Goal: Task Accomplishment & Management: Manage account settings

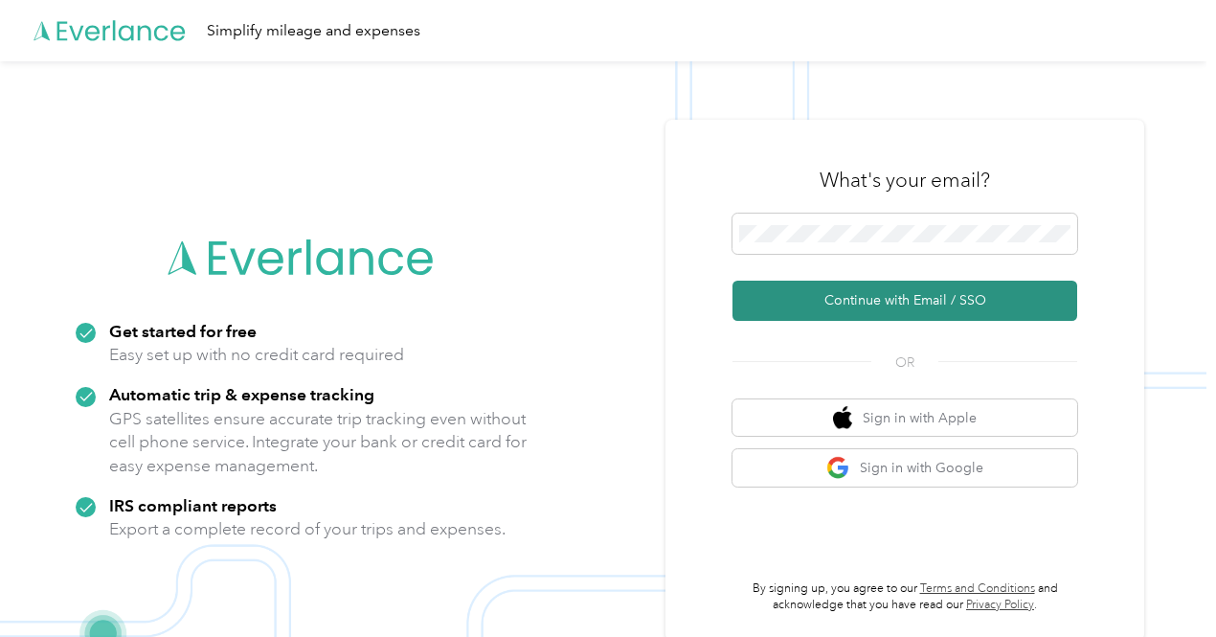
click at [902, 301] on button "Continue with Email / SSO" at bounding box center [905, 301] width 345 height 40
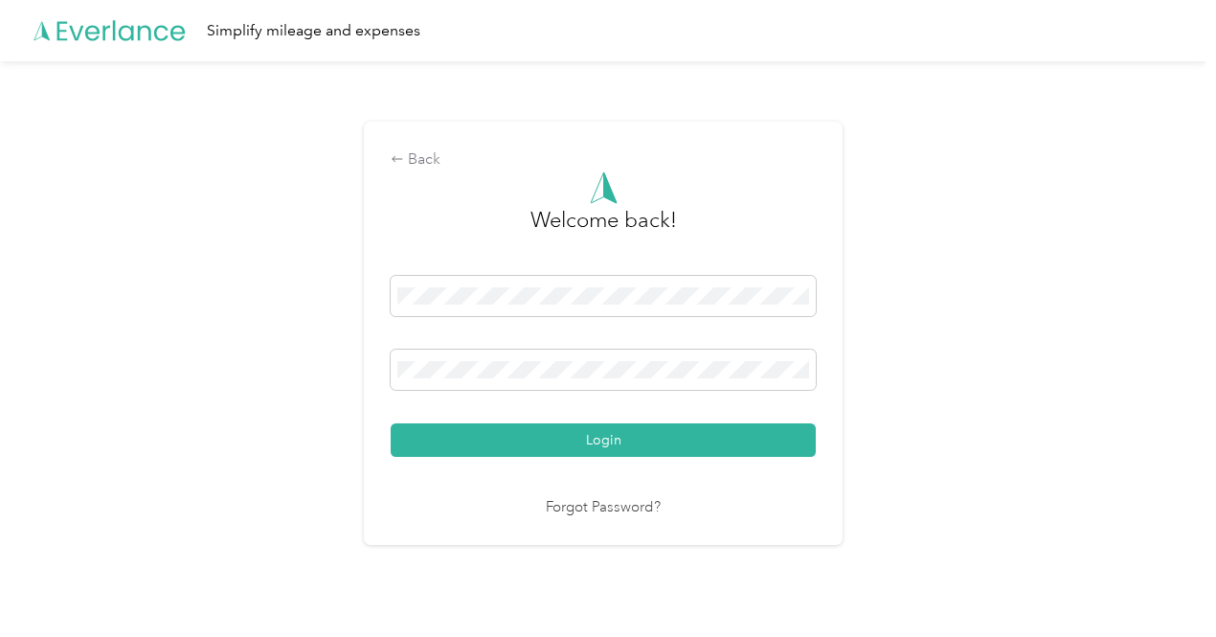
click at [604, 430] on button "Login" at bounding box center [603, 440] width 425 height 34
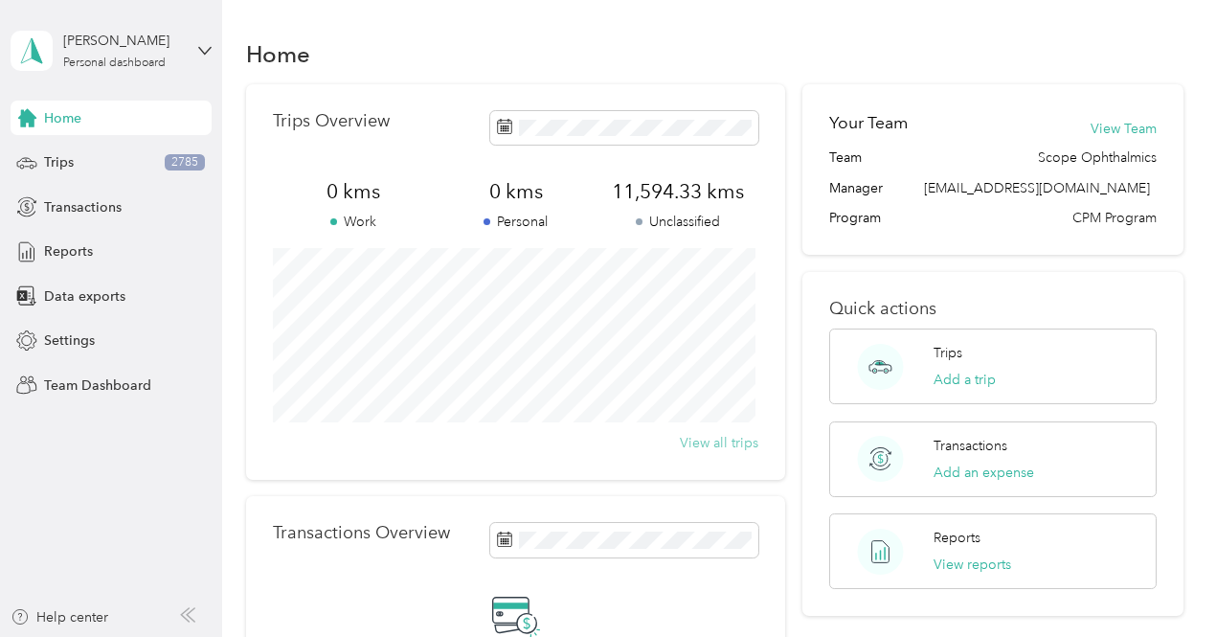
click at [735, 445] on button "View all trips" at bounding box center [719, 443] width 79 height 20
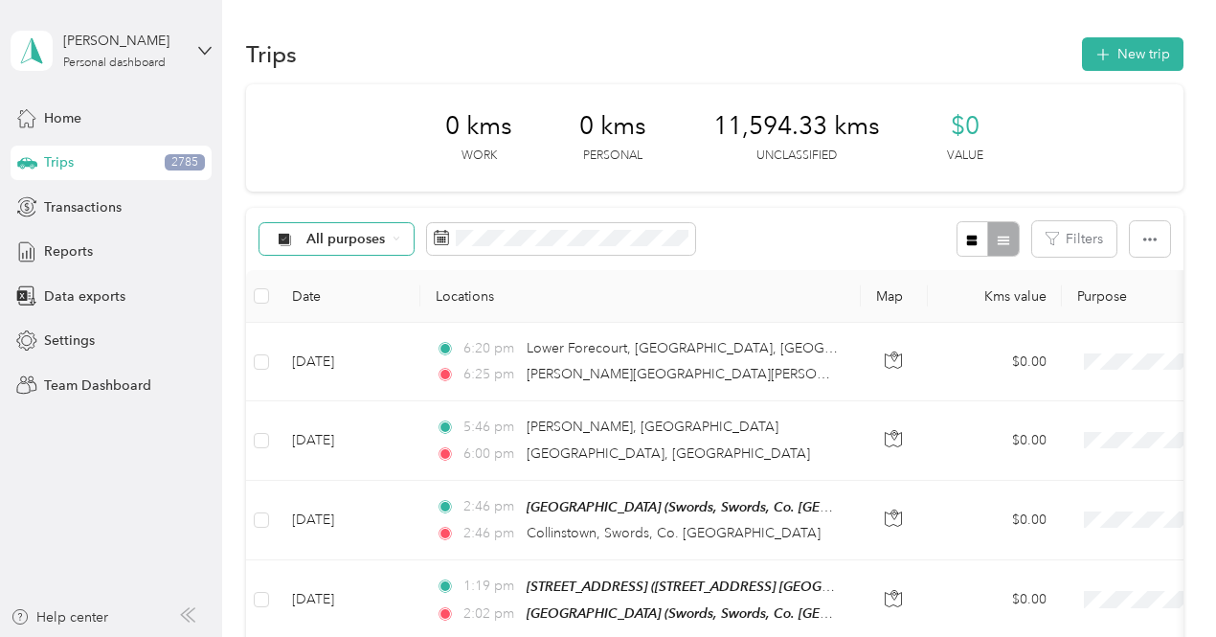
click at [314, 238] on span "All purposes" at bounding box center [345, 239] width 79 height 13
click at [346, 302] on span "Unclassified" at bounding box center [379, 307] width 145 height 20
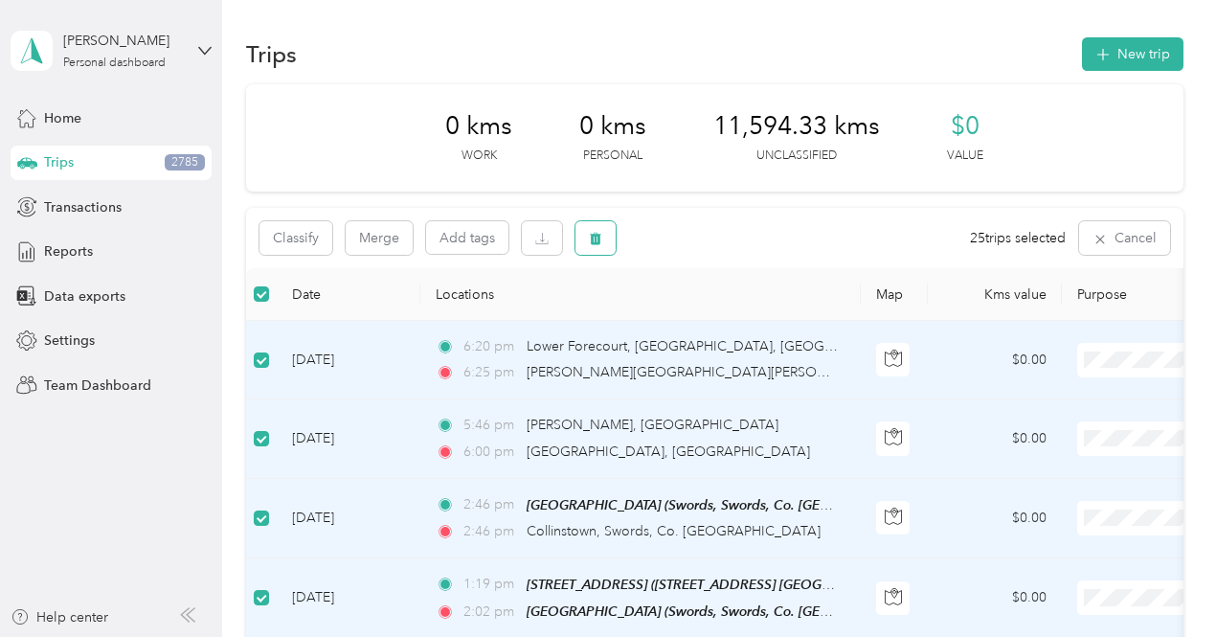
click at [591, 234] on icon "button" at bounding box center [595, 238] width 13 height 13
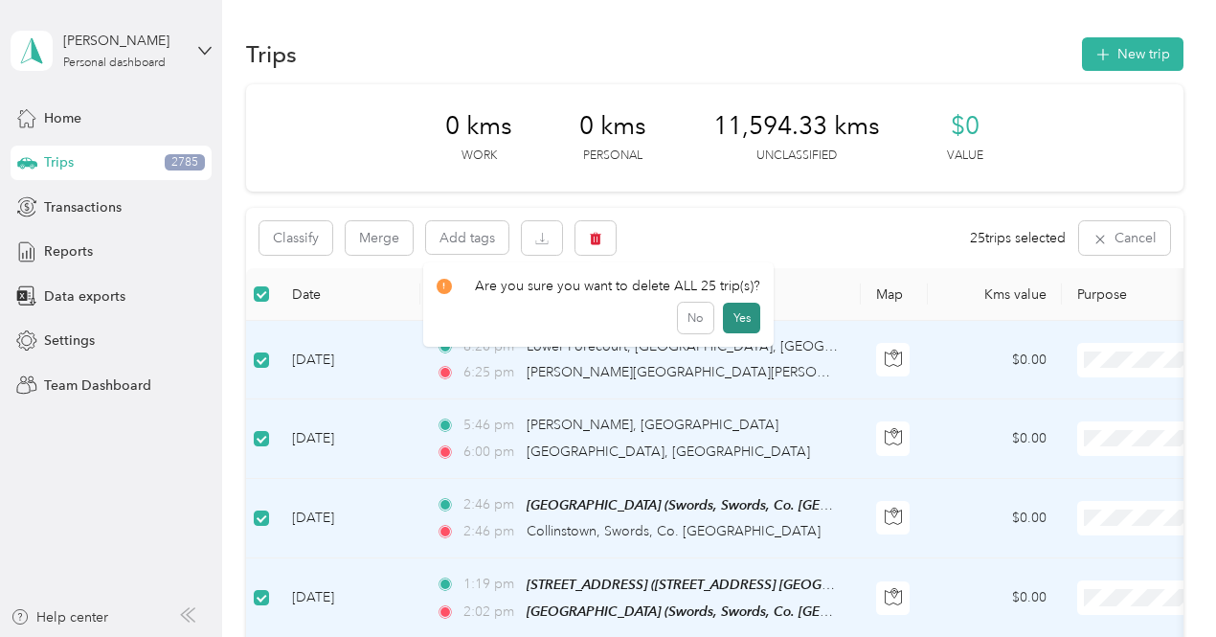
click at [738, 319] on button "Yes" at bounding box center [741, 318] width 37 height 31
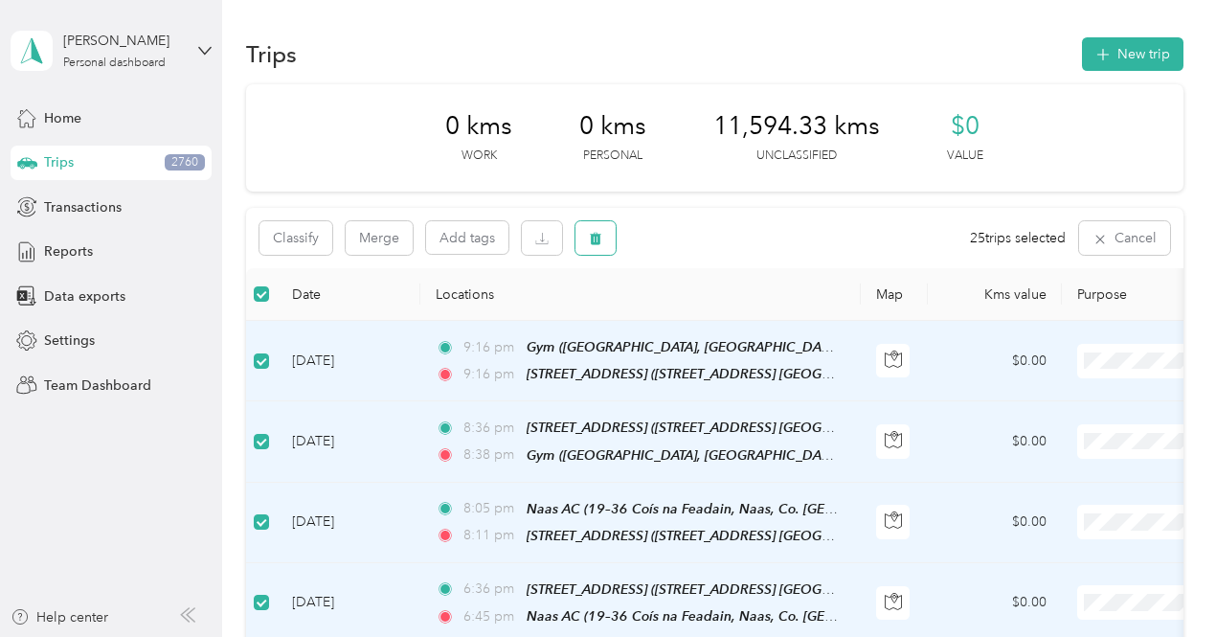
click at [593, 235] on icon "button" at bounding box center [595, 239] width 11 height 12
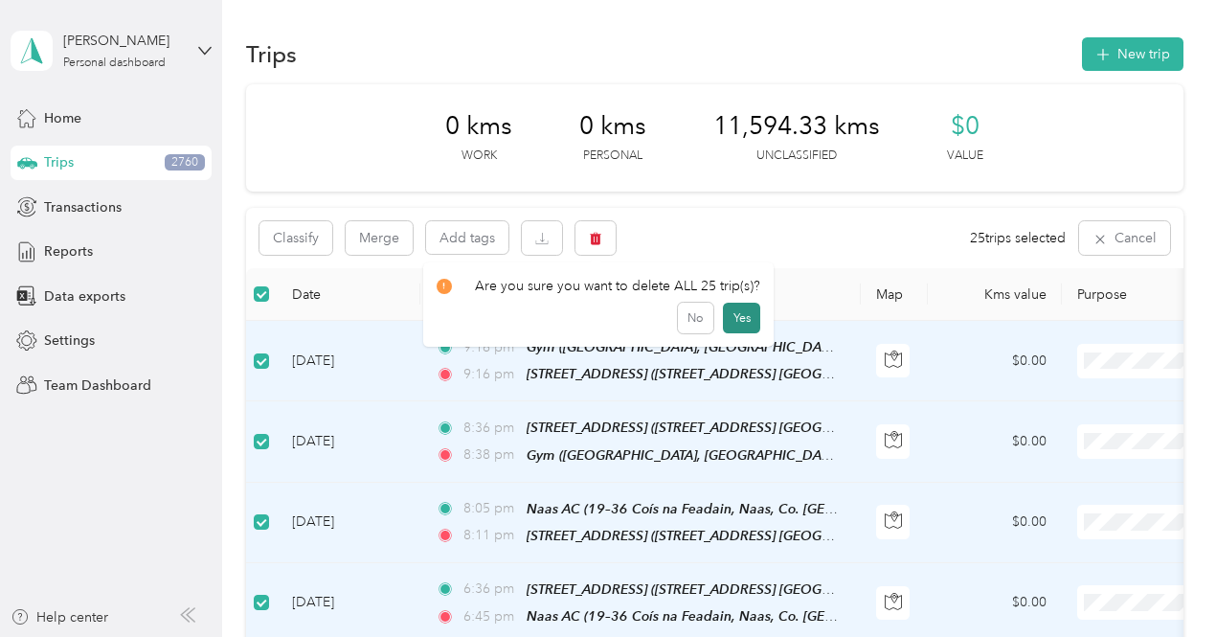
click at [737, 319] on button "Yes" at bounding box center [741, 318] width 37 height 31
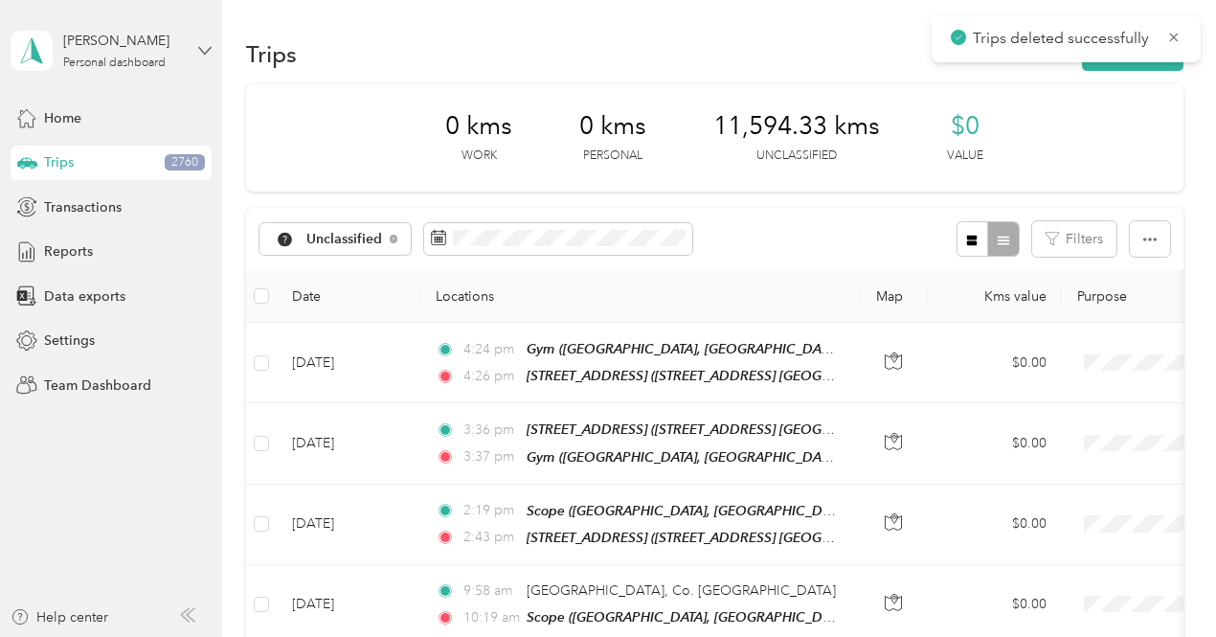
click at [203, 44] on icon at bounding box center [204, 50] width 13 height 13
click at [86, 155] on div "Team dashboard" at bounding box center [79, 157] width 102 height 20
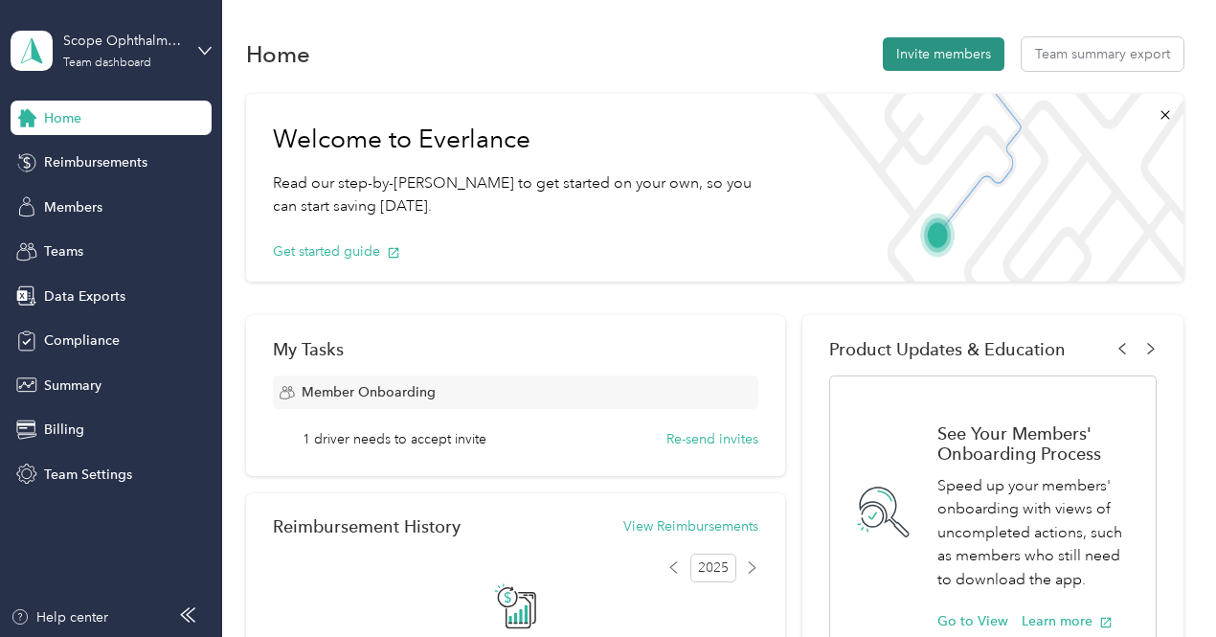
click at [961, 56] on button "Invite members" at bounding box center [944, 54] width 122 height 34
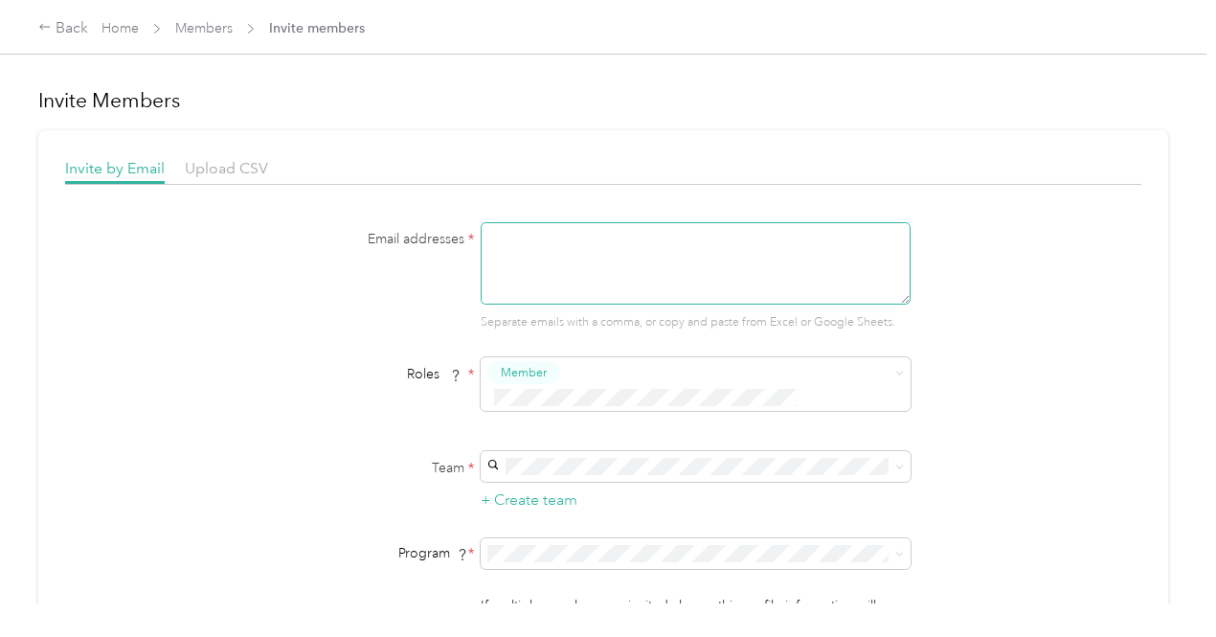
click at [530, 238] on textarea at bounding box center [696, 263] width 430 height 82
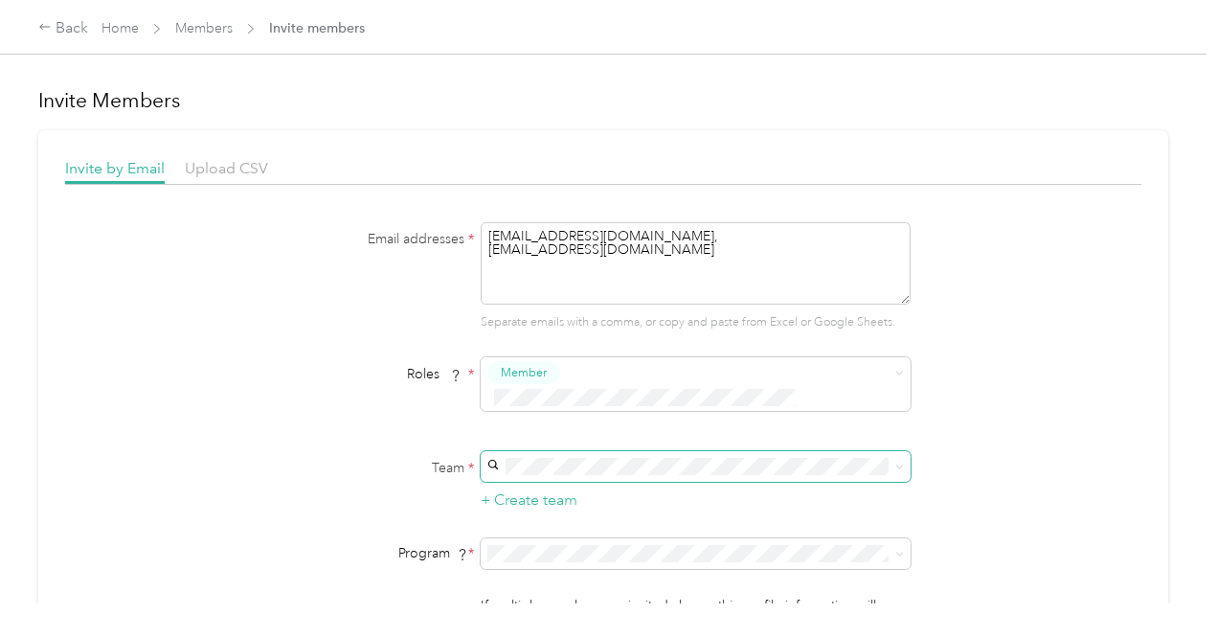
type textarea "[EMAIL_ADDRESS][DOMAIN_NAME], [EMAIL_ADDRESS][DOMAIN_NAME]"
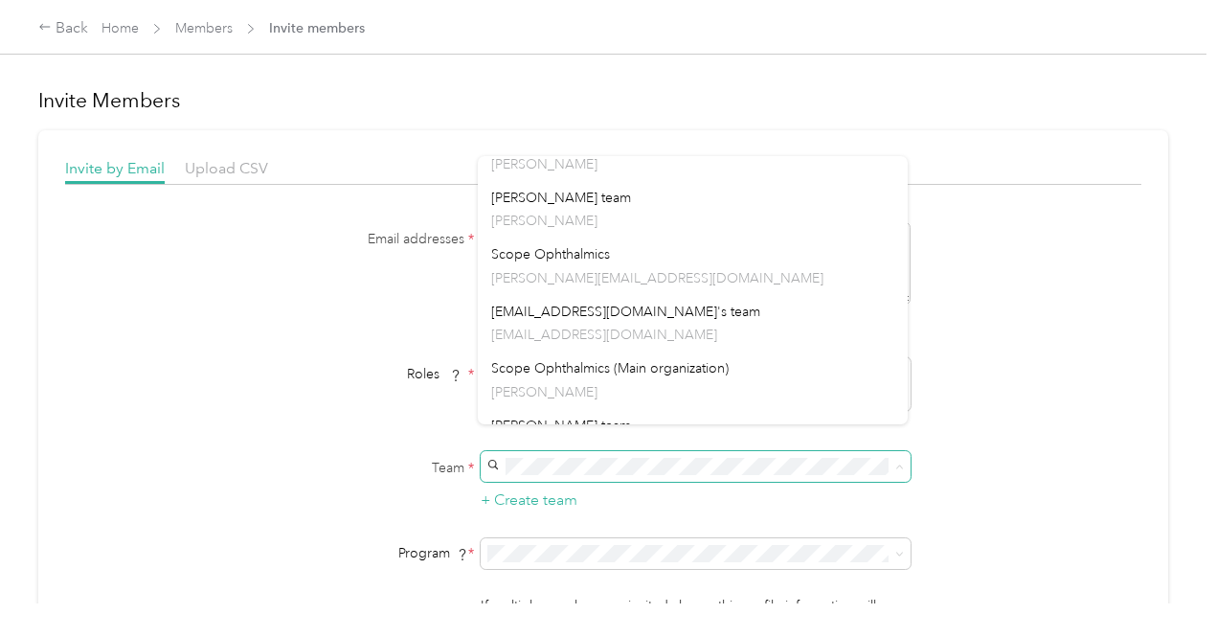
scroll to position [383, 0]
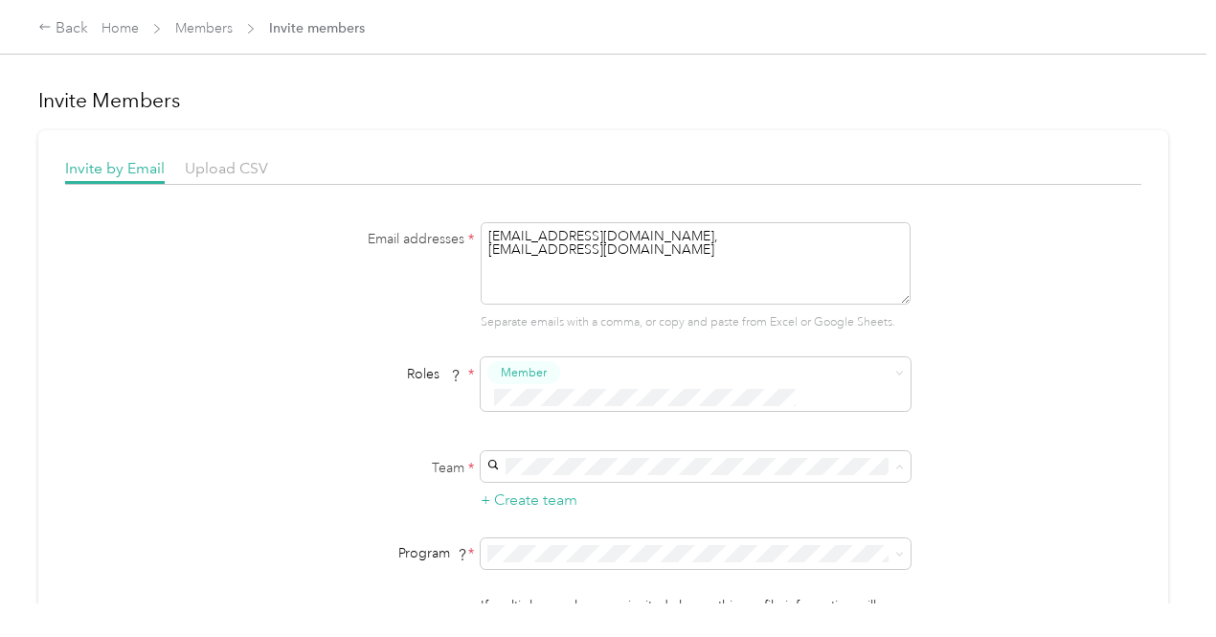
click at [559, 198] on div "Scope Ophthalmics (Main organization) [PERSON_NAME]" at bounding box center [692, 200] width 403 height 44
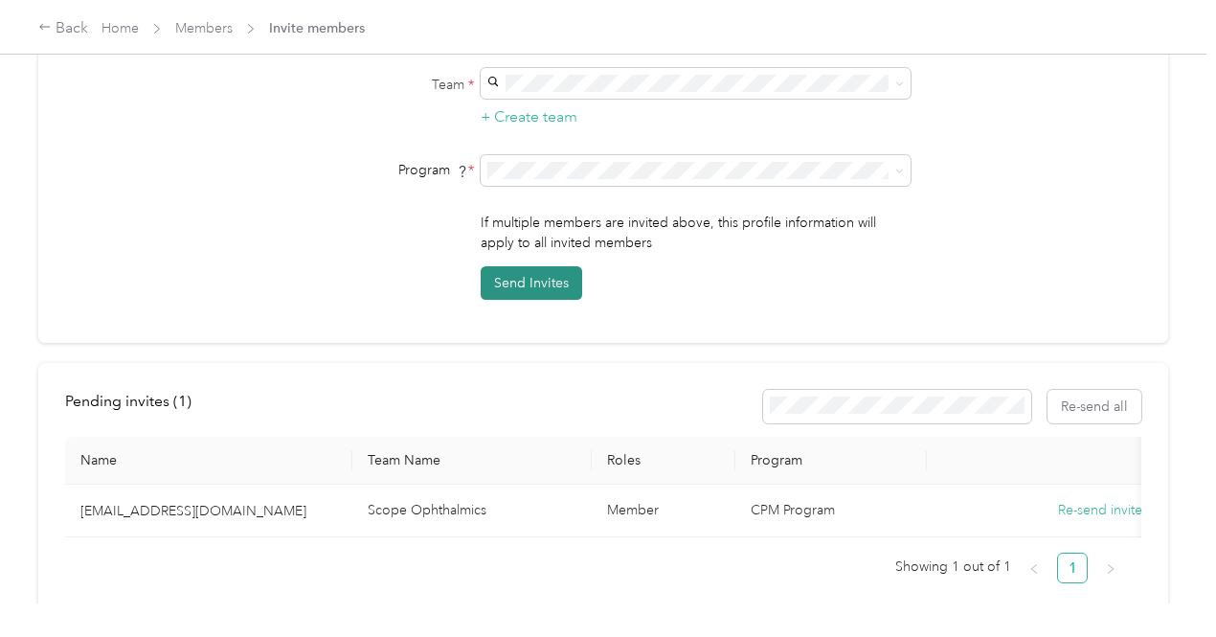
click at [531, 266] on button "Send Invites" at bounding box center [532, 283] width 102 height 34
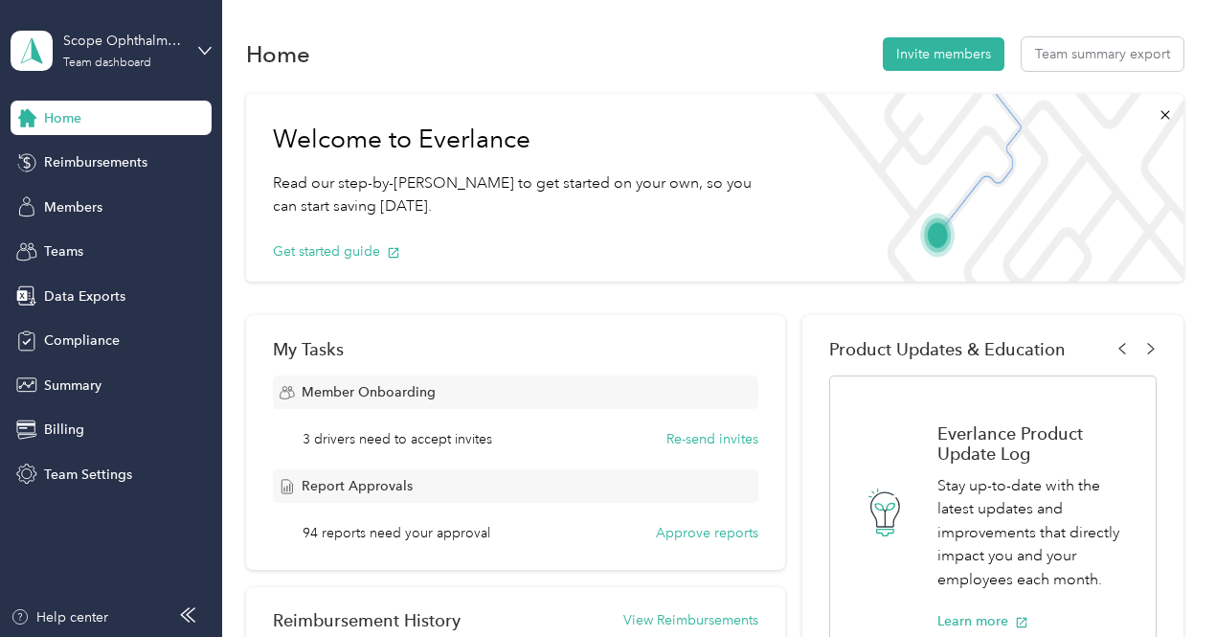
click at [551, 254] on div "Get started guide" at bounding box center [523, 251] width 500 height 67
